Goal: Communication & Community: Share content

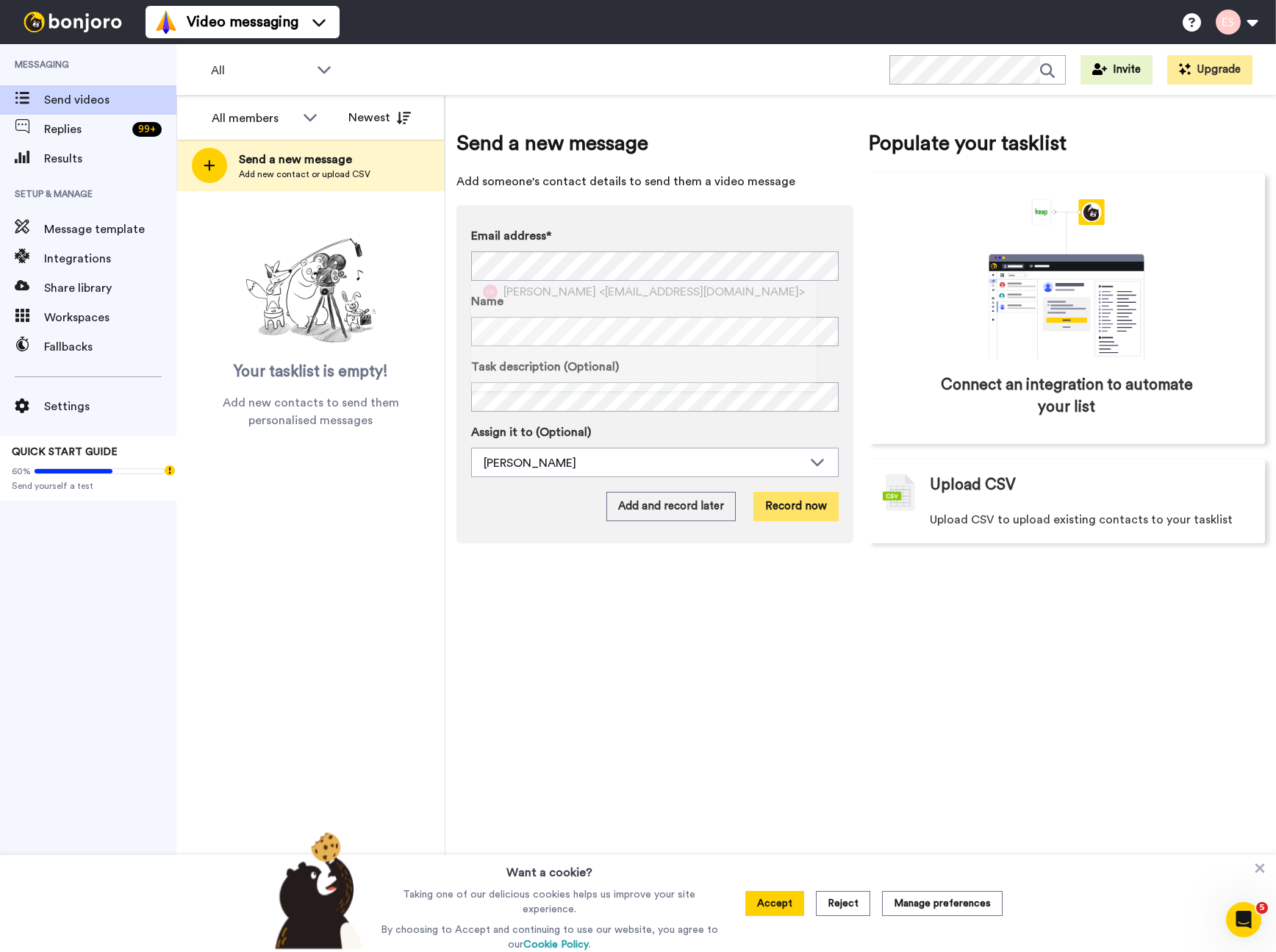
click at [794, 506] on button "Record now" at bounding box center [796, 506] width 86 height 29
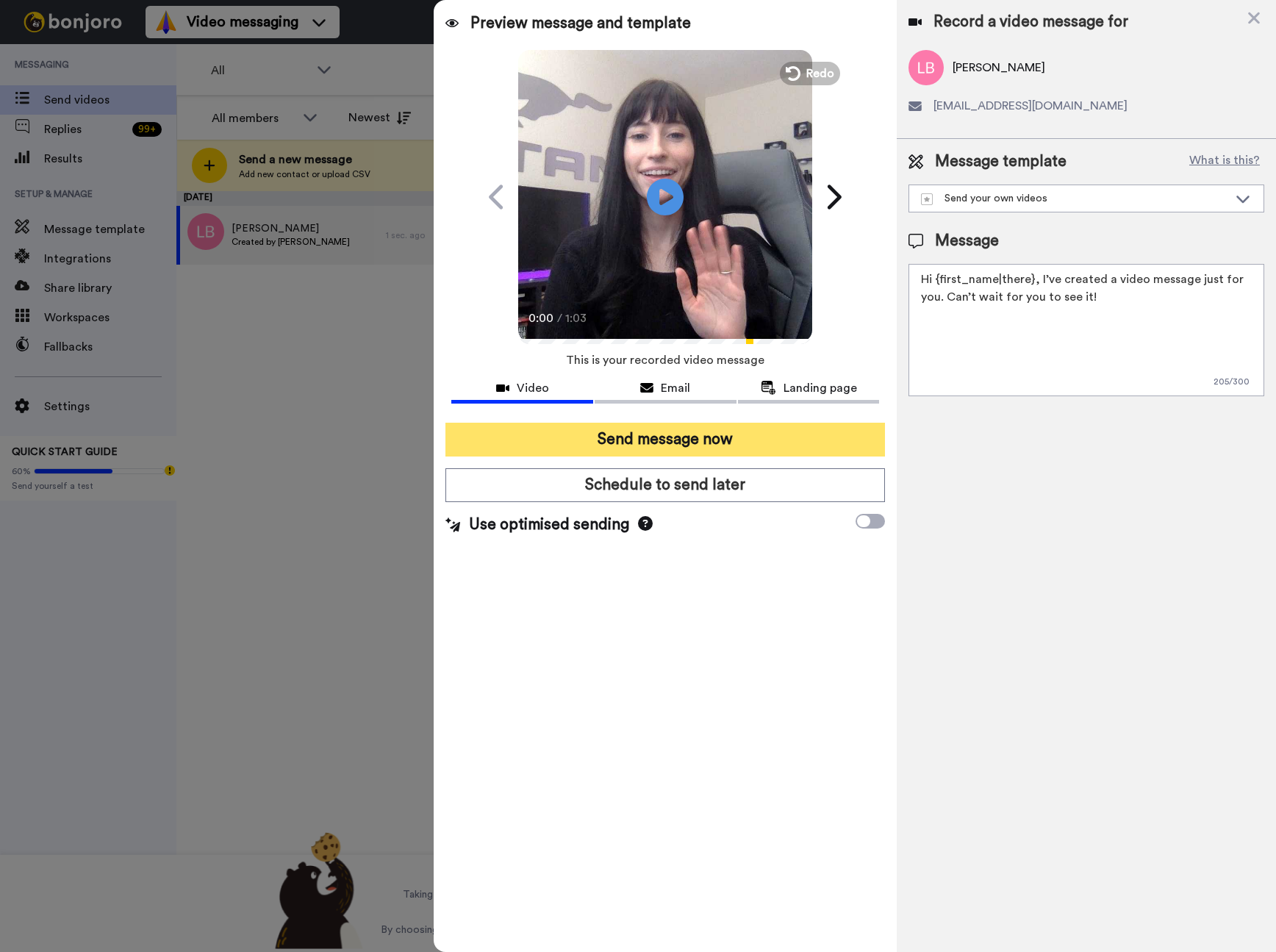
click at [672, 436] on button "Send message now" at bounding box center [665, 440] width 440 height 34
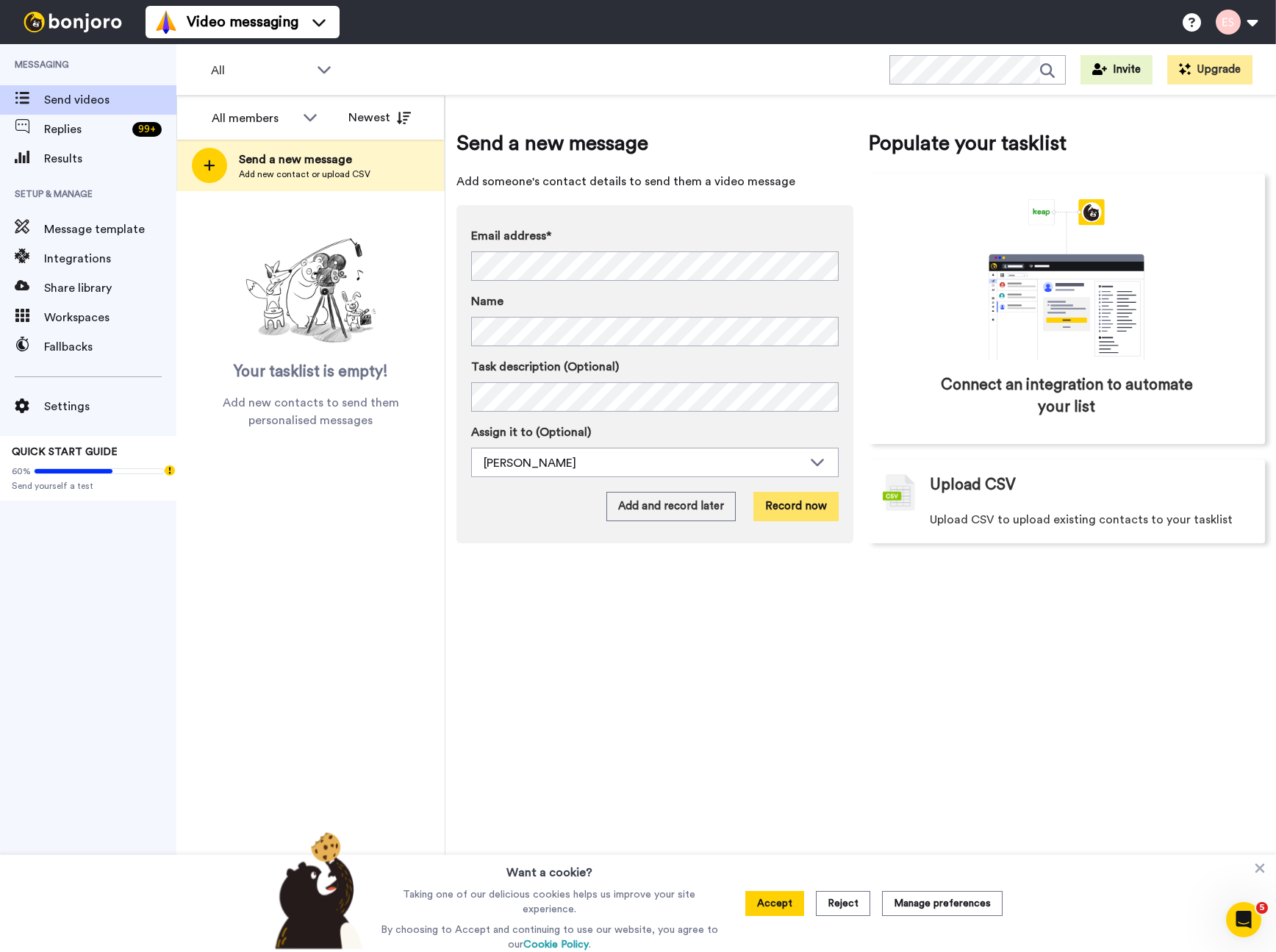
click at [795, 504] on button "Record now" at bounding box center [796, 506] width 86 height 29
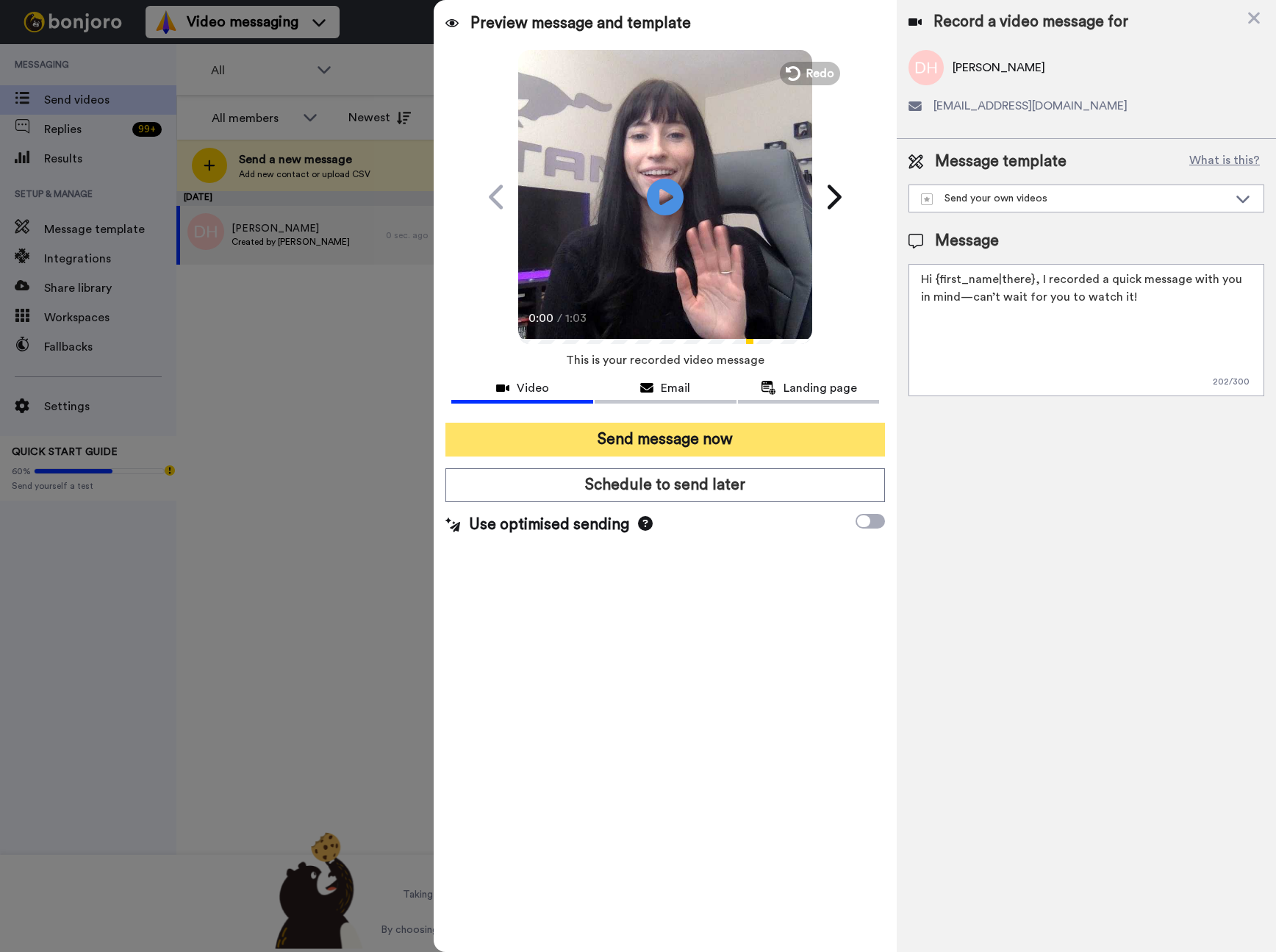
click at [715, 433] on button "Send message now" at bounding box center [665, 440] width 440 height 34
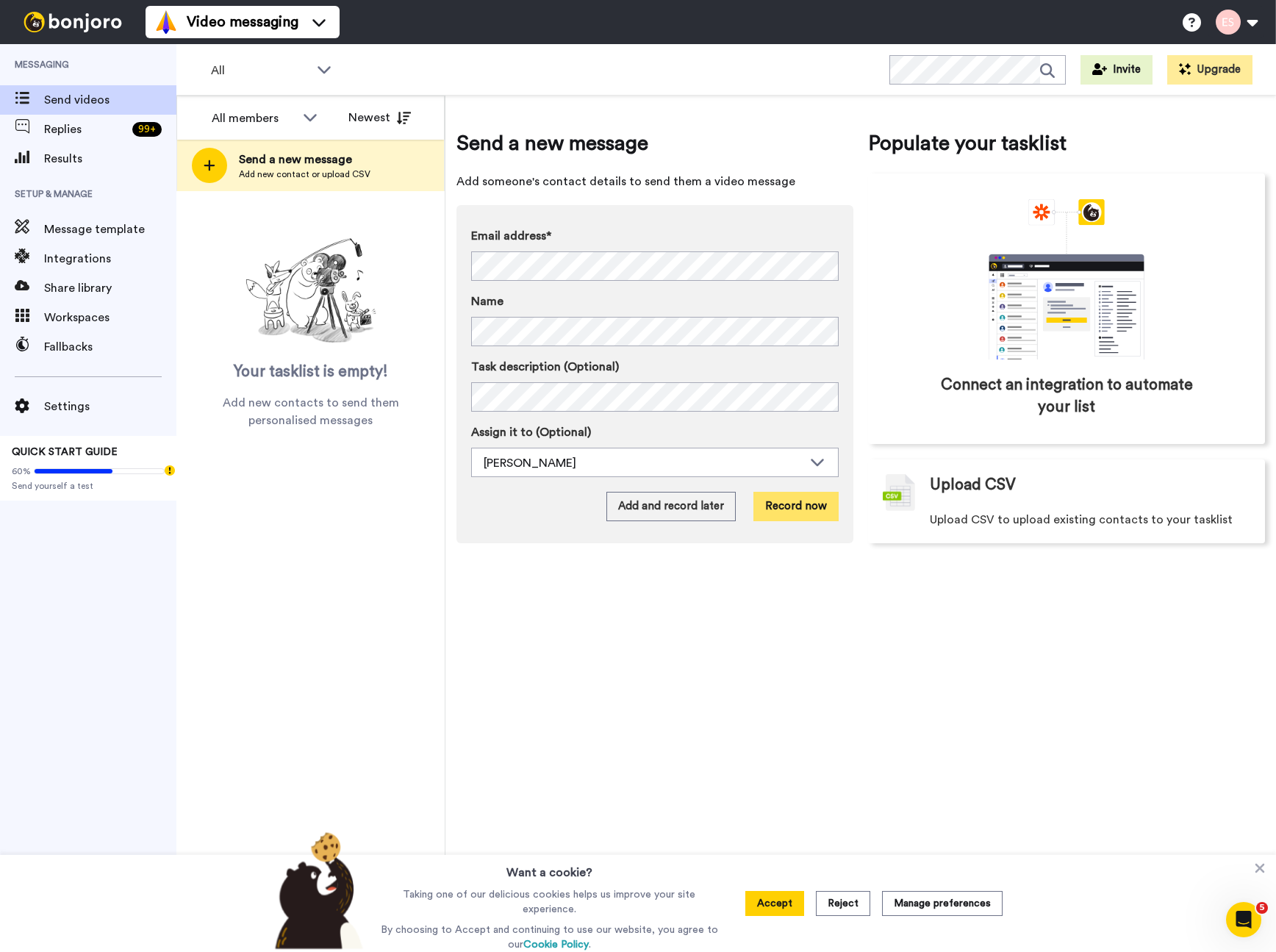
click at [797, 508] on button "Record now" at bounding box center [796, 506] width 86 height 29
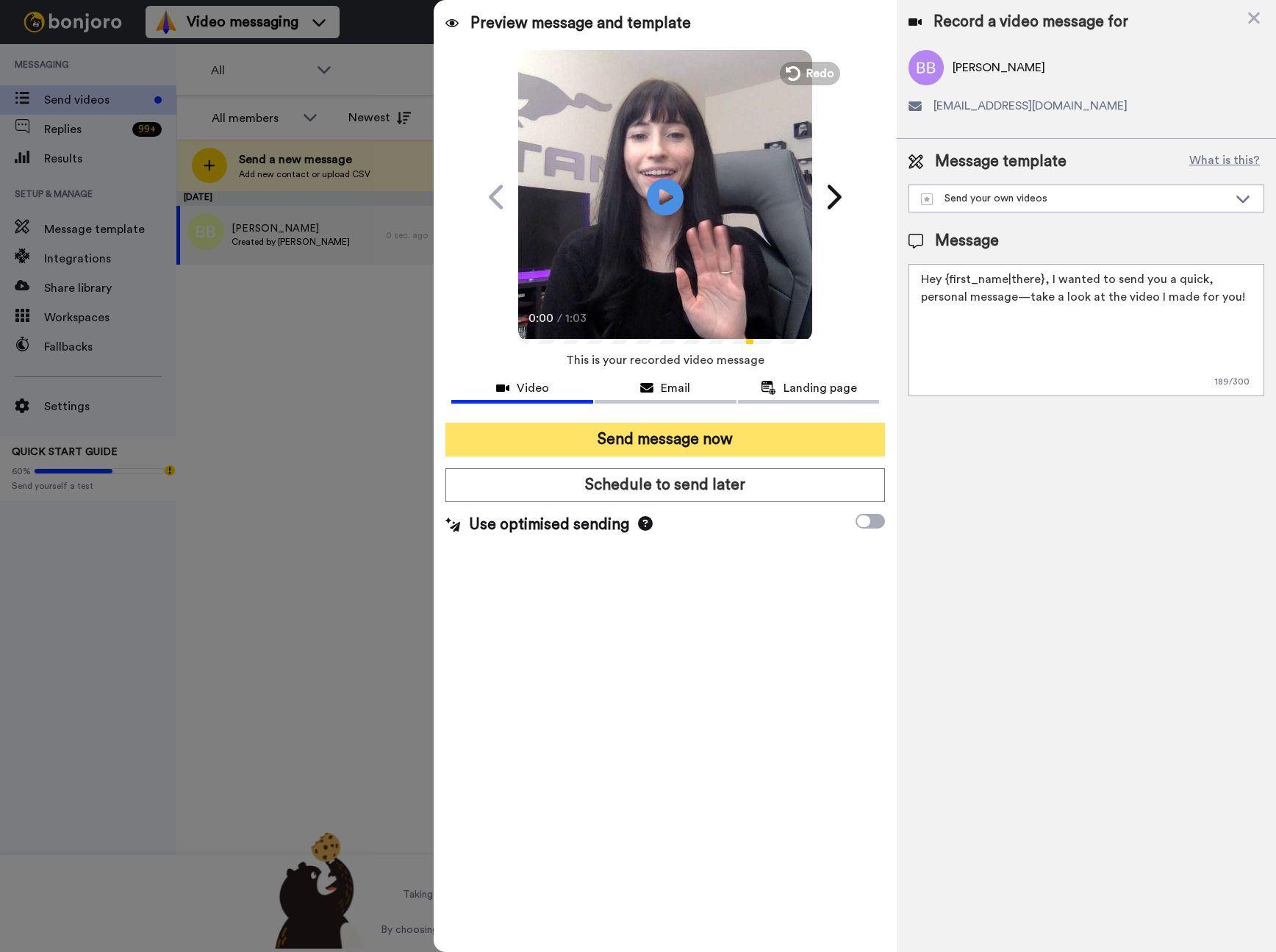
click at [672, 442] on button "Send message now" at bounding box center [665, 440] width 440 height 34
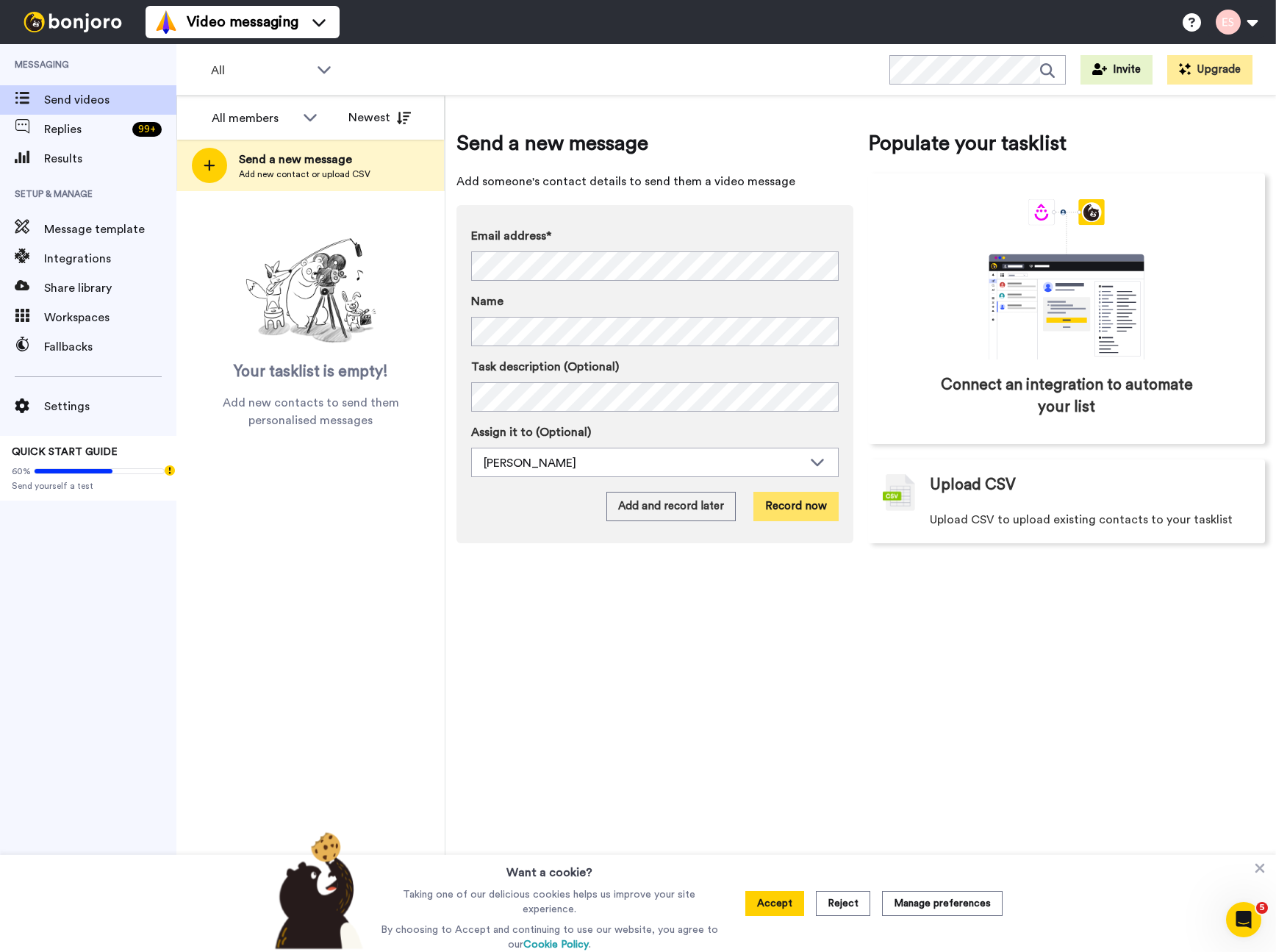
click at [783, 508] on button "Record now" at bounding box center [796, 506] width 86 height 29
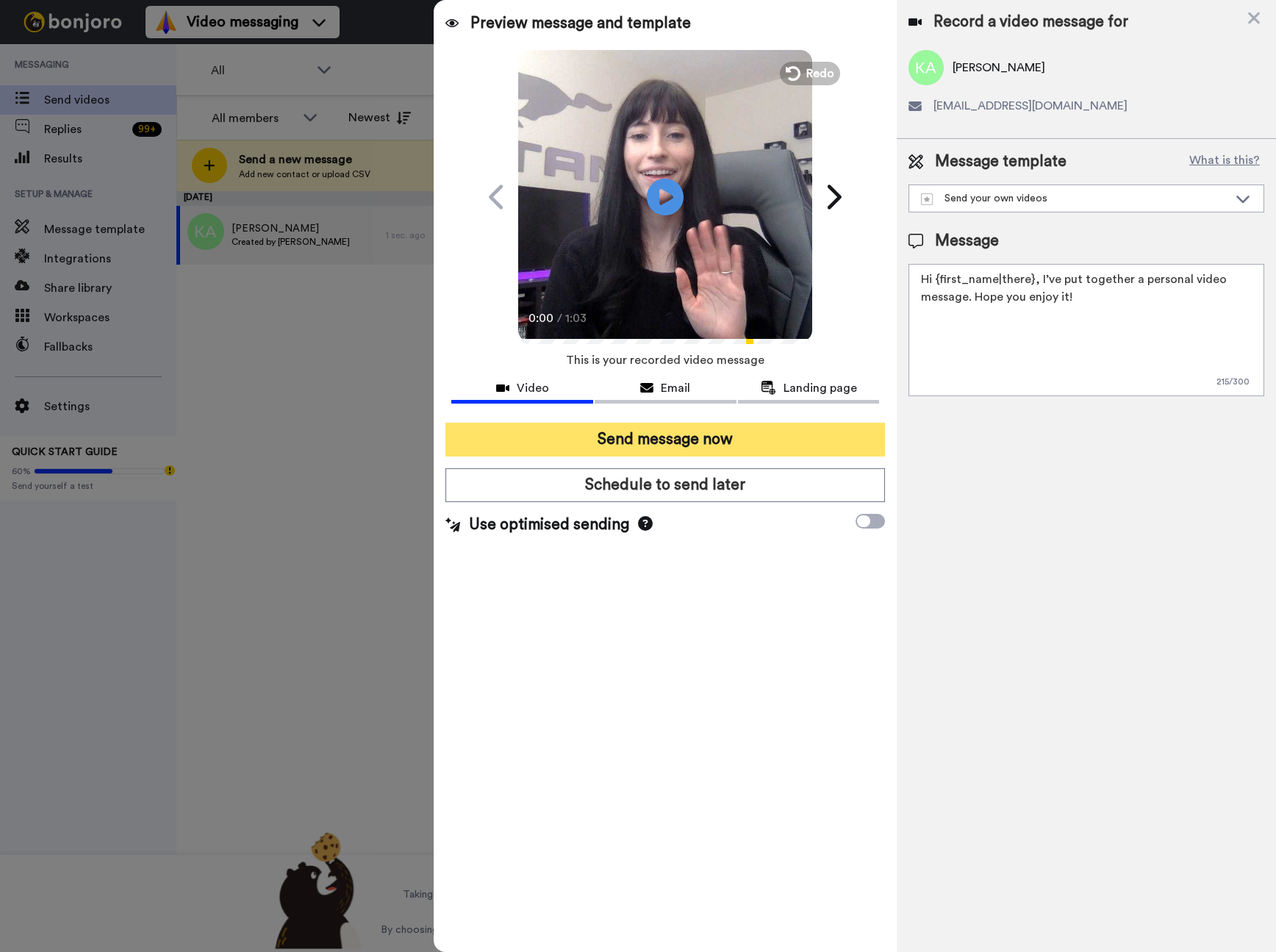
click at [740, 444] on button "Send message now" at bounding box center [665, 440] width 440 height 34
